Goal: Find specific page/section: Find specific page/section

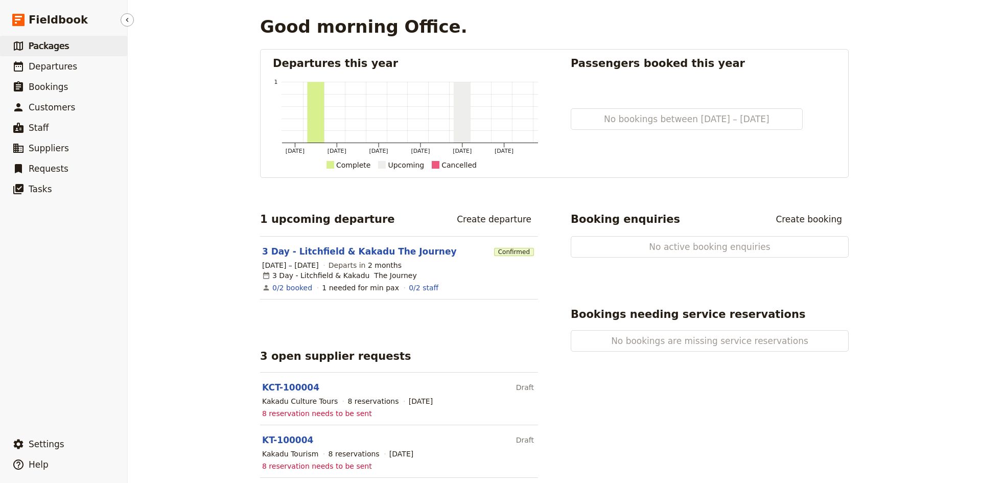
click at [48, 47] on span "Packages" at bounding box center [49, 46] width 40 height 10
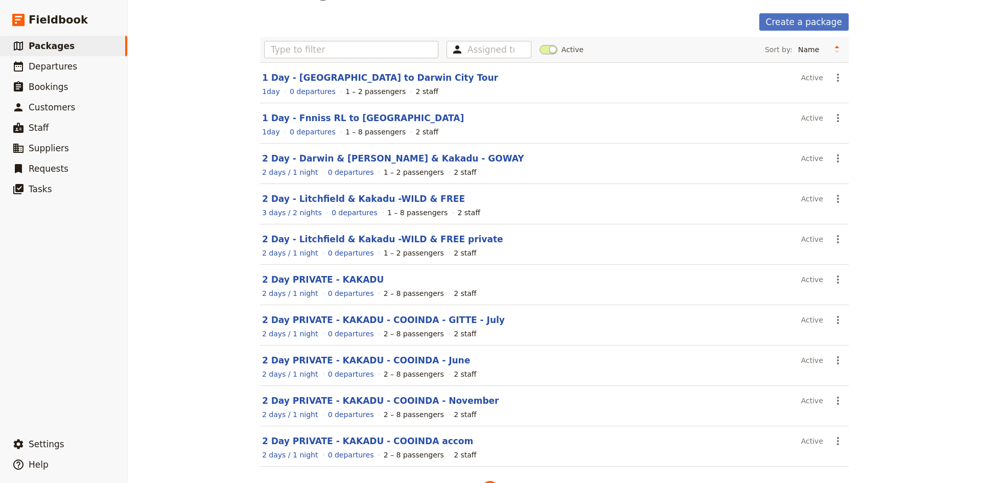
scroll to position [70, 0]
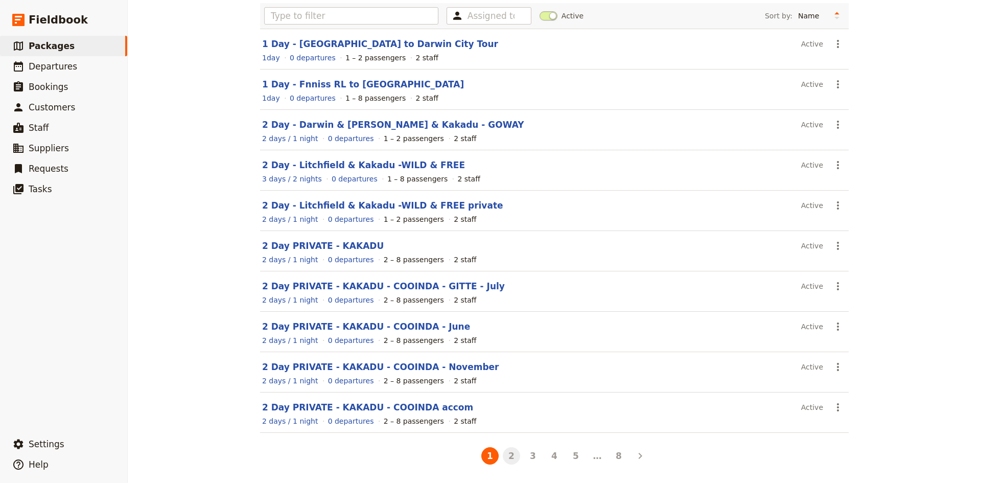
click at [509, 456] on button "2" at bounding box center [511, 455] width 17 height 17
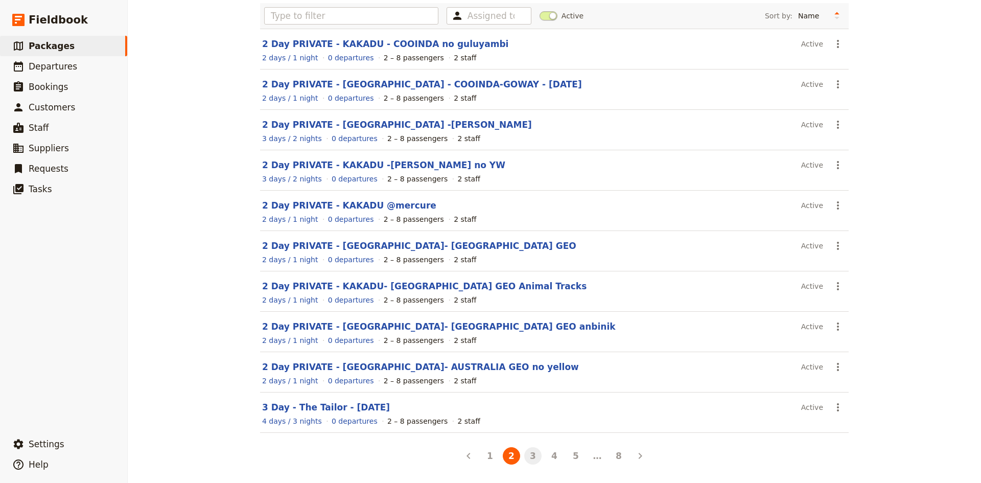
click at [526, 457] on button "3" at bounding box center [532, 455] width 17 height 17
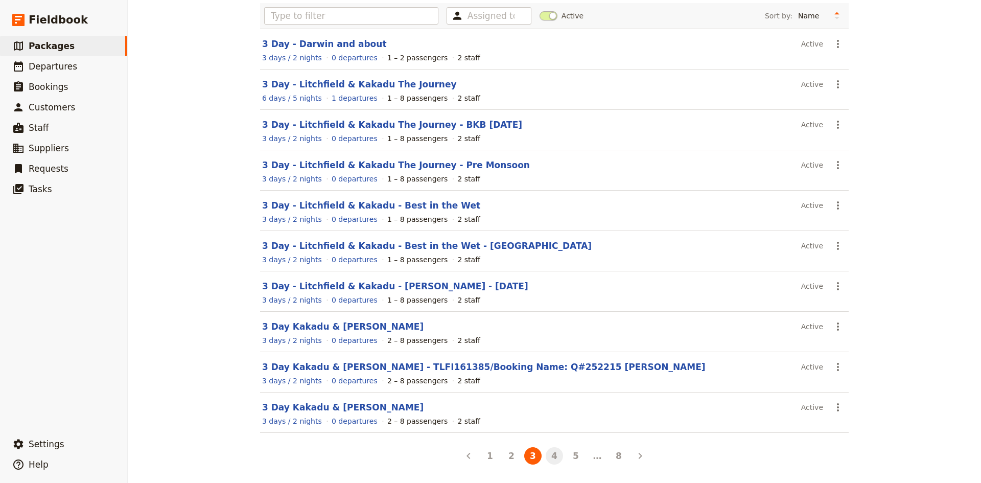
click at [552, 459] on button "4" at bounding box center [554, 455] width 17 height 17
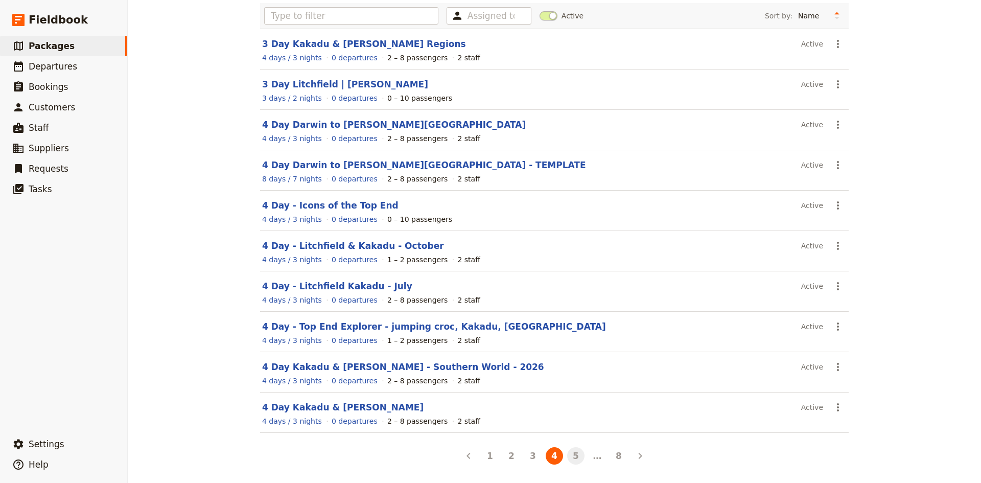
click at [569, 454] on button "5" at bounding box center [575, 455] width 17 height 17
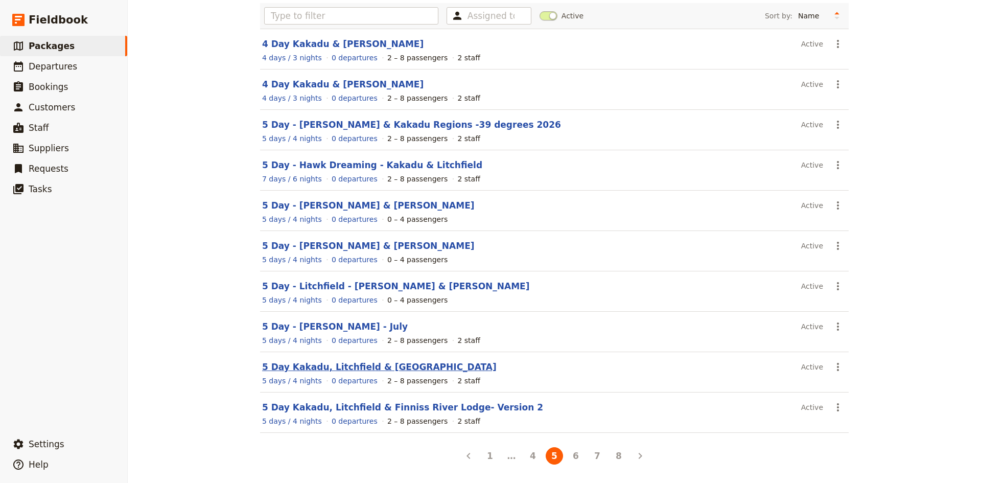
click at [363, 368] on link "5 Day Kakadu, Litchfield & [GEOGRAPHIC_DATA]" at bounding box center [379, 367] width 235 height 10
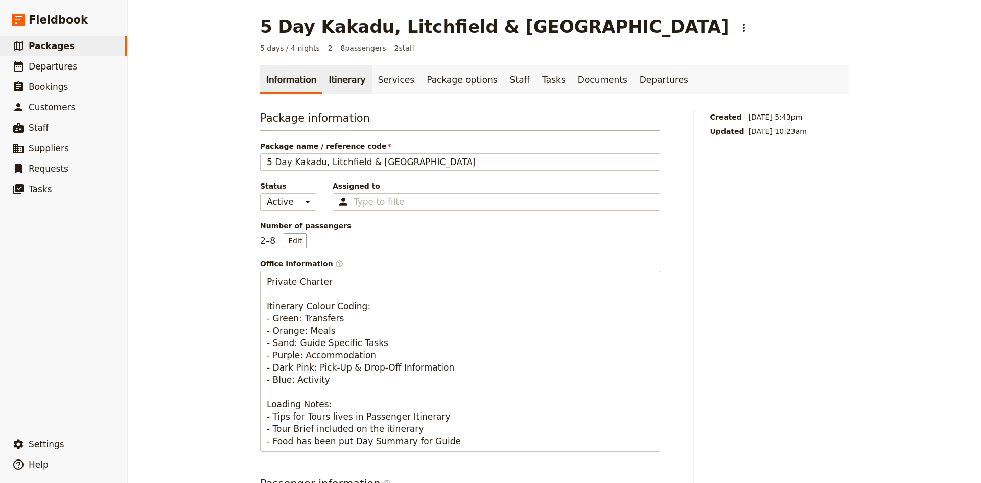
click at [341, 79] on link "Itinerary" at bounding box center [347, 79] width 49 height 29
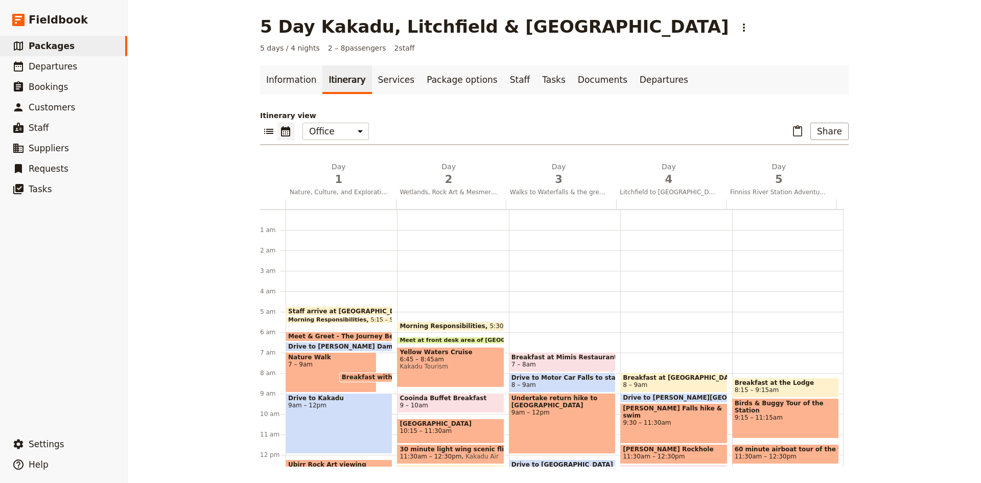
scroll to position [87, 0]
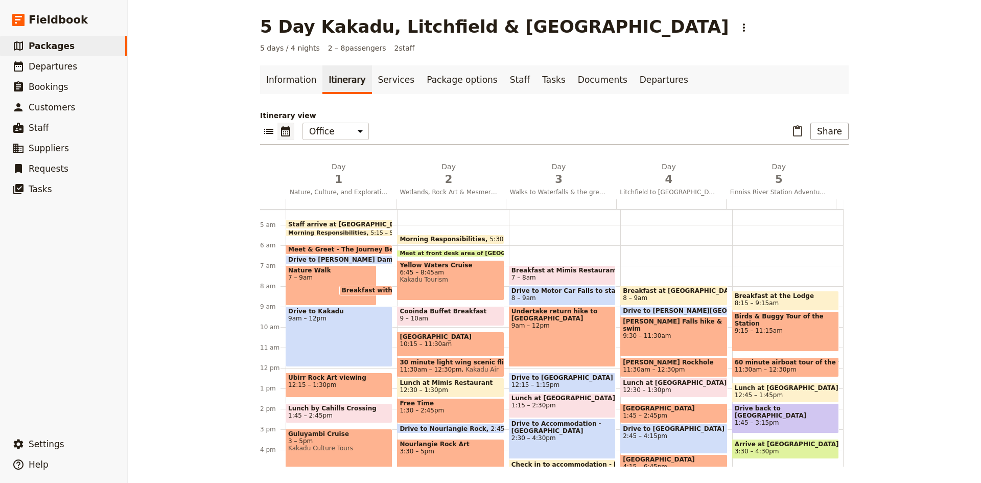
click at [487, 111] on p "Itinerary view" at bounding box center [554, 115] width 589 height 10
